Goal: Transaction & Acquisition: Purchase product/service

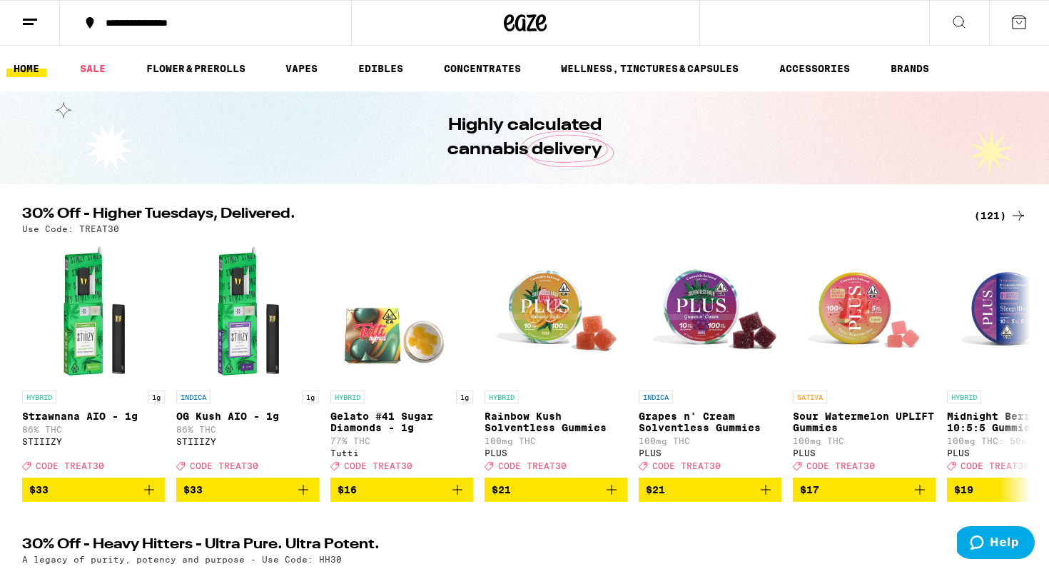
click at [994, 216] on div "(121)" at bounding box center [1000, 215] width 53 height 17
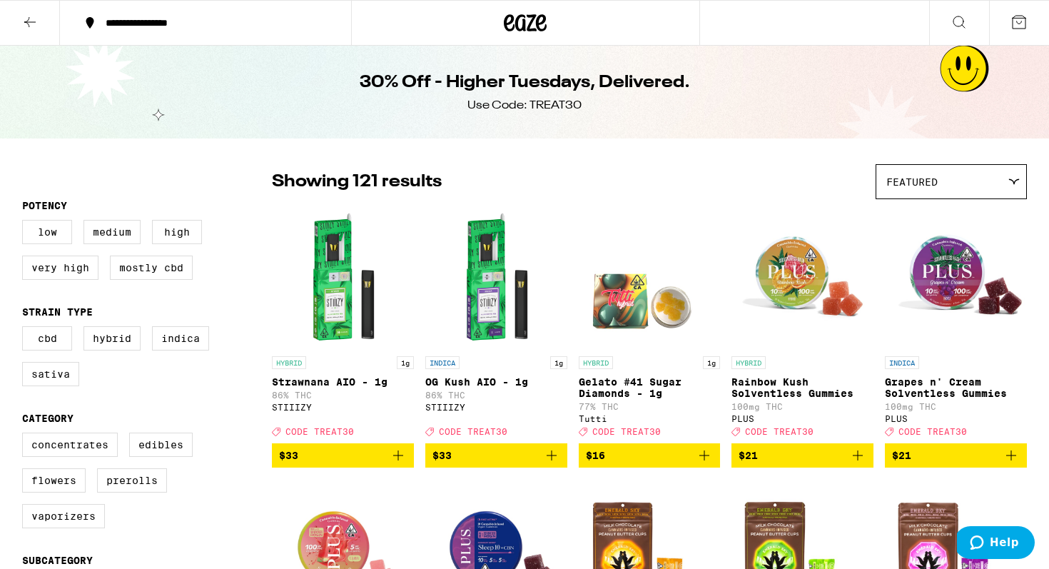
scroll to position [21, 0]
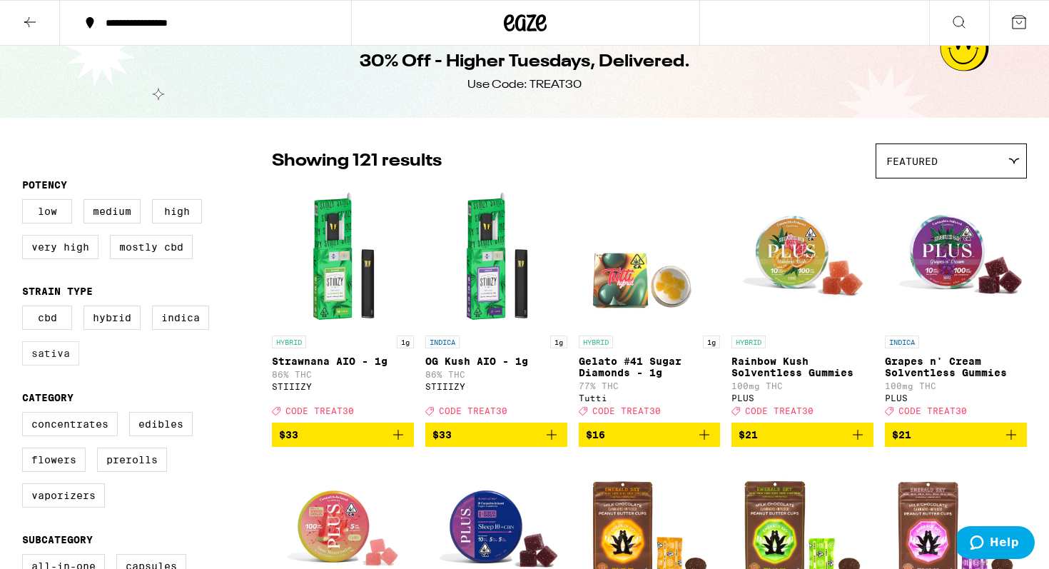
click at [56, 363] on label "Sativa" at bounding box center [50, 353] width 57 height 24
click at [26, 308] on input "Sativa" at bounding box center [25, 308] width 1 height 1
checkbox input "true"
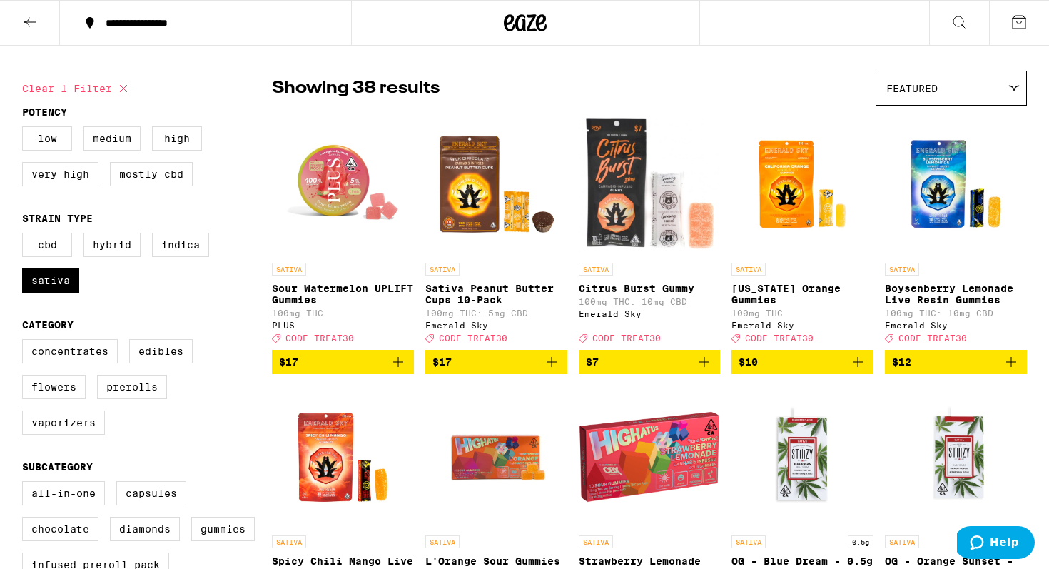
scroll to position [76, 0]
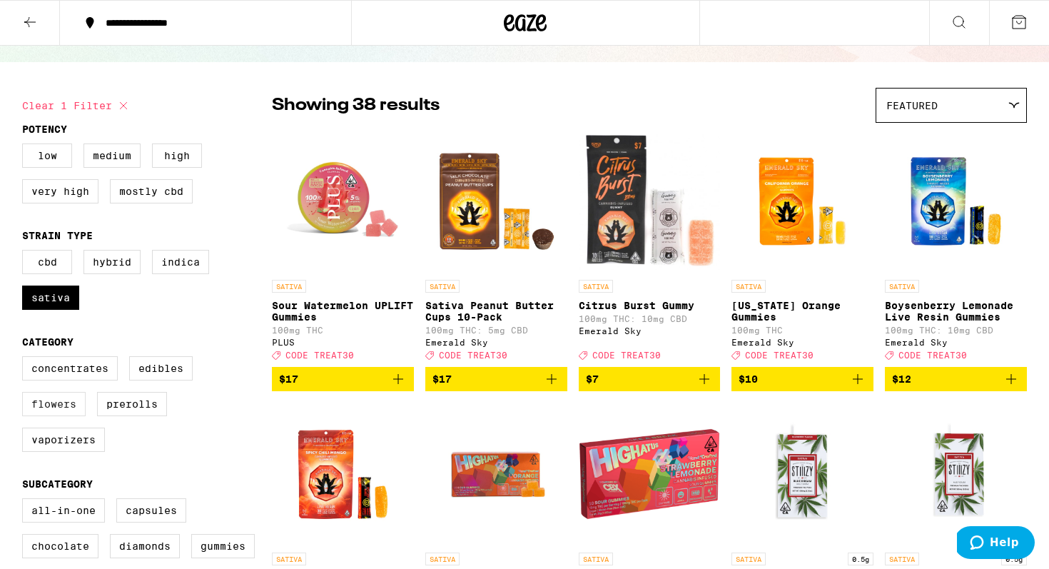
click at [71, 414] on label "Flowers" at bounding box center [54, 404] width 64 height 24
click at [26, 359] on input "Flowers" at bounding box center [25, 358] width 1 height 1
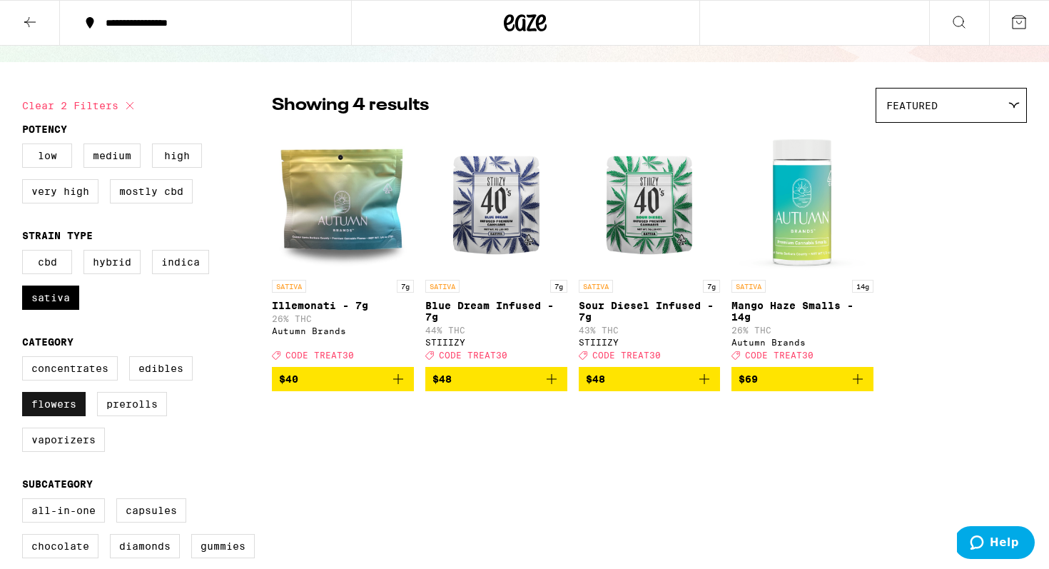
click at [71, 414] on label "Flowers" at bounding box center [54, 404] width 64 height 24
click at [26, 359] on input "Flowers" at bounding box center [25, 358] width 1 height 1
checkbox input "false"
